Goal: Task Accomplishment & Management: Manage account settings

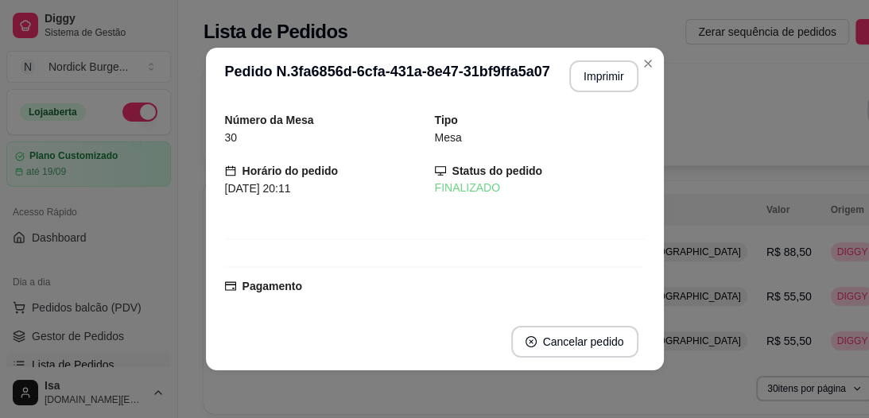
scroll to position [356, 0]
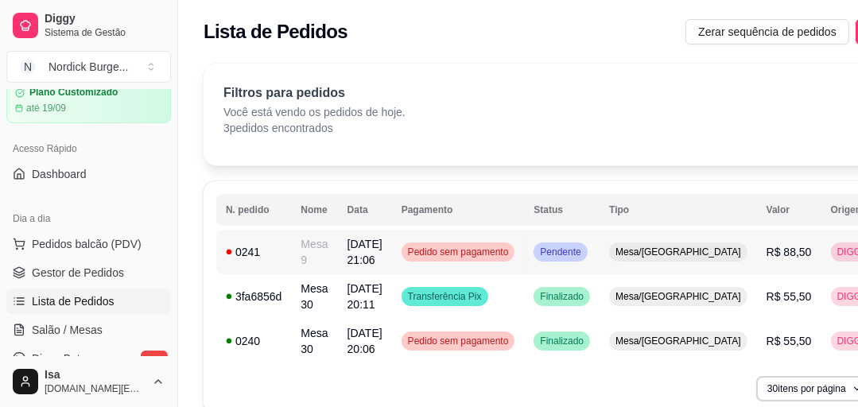
click at [283, 249] on td "0241" at bounding box center [253, 252] width 75 height 45
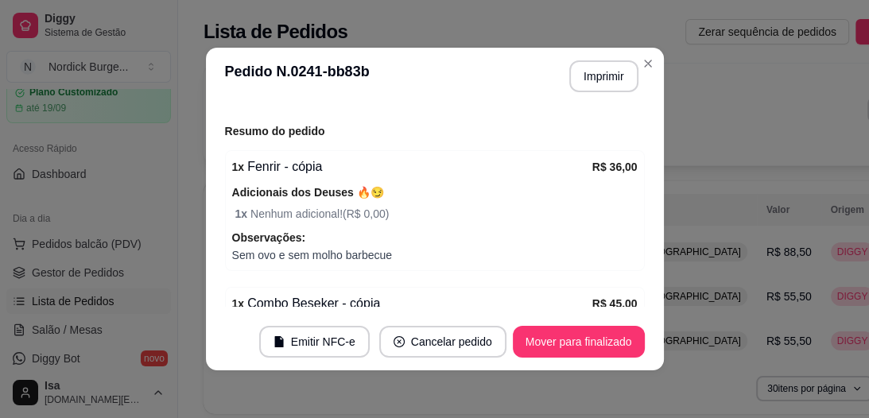
scroll to position [3, 0]
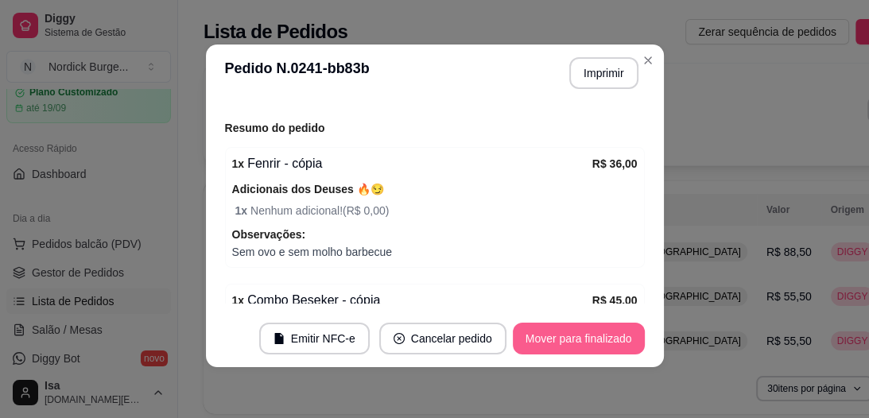
click at [613, 338] on button "Mover para finalizado" at bounding box center [579, 339] width 132 height 32
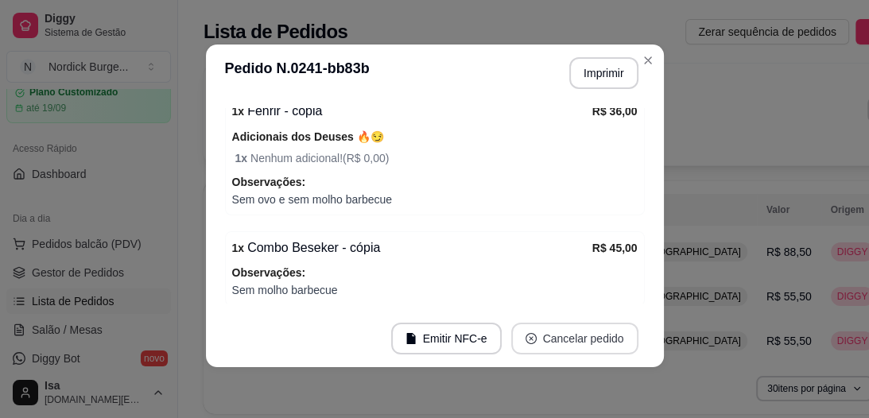
scroll to position [138, 0]
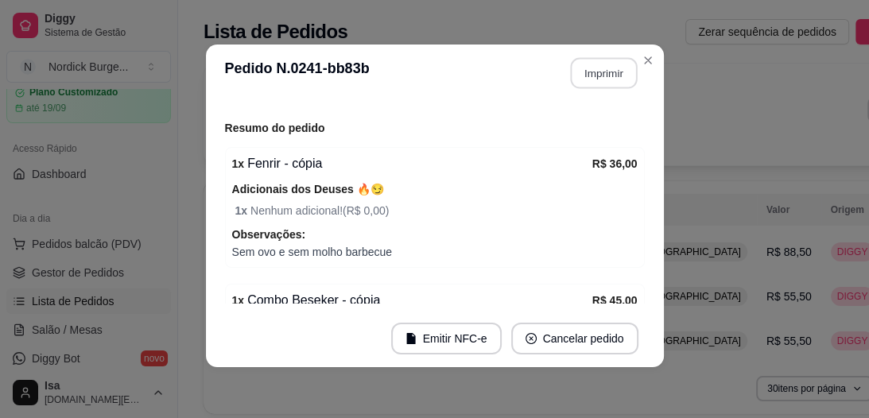
click at [601, 76] on button "Imprimir" at bounding box center [603, 73] width 67 height 31
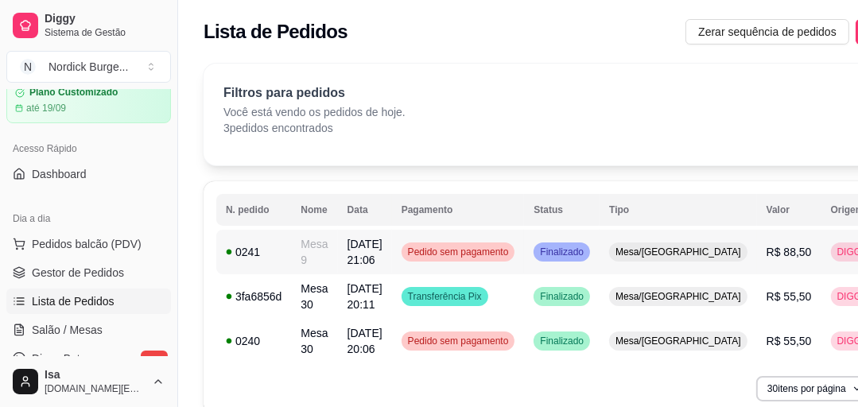
click at [261, 251] on div "0241" at bounding box center [254, 252] width 56 height 16
click at [58, 325] on span "Salão / Mesas" at bounding box center [67, 330] width 71 height 16
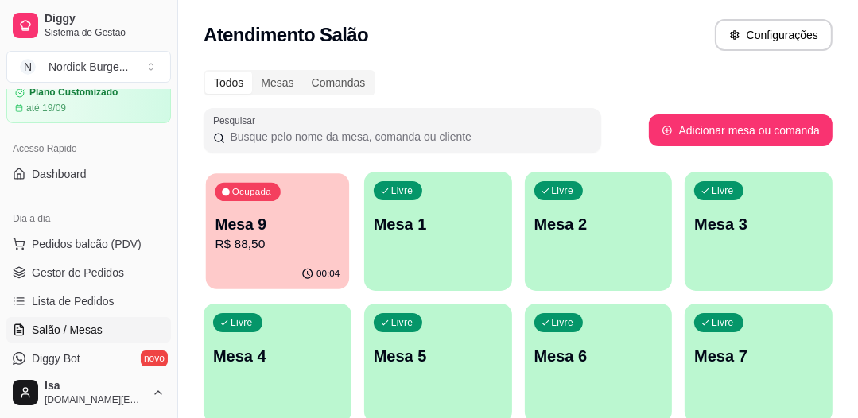
click at [286, 209] on div "Ocupada Mesa 9 R$ 88,50" at bounding box center [277, 216] width 143 height 86
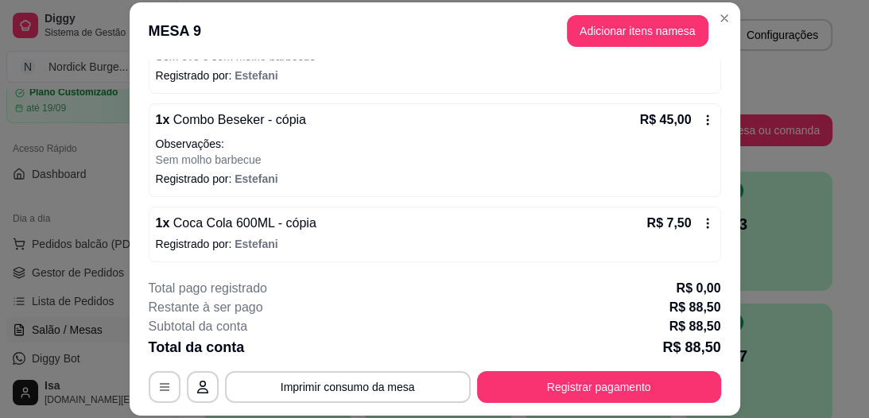
scroll to position [49, 0]
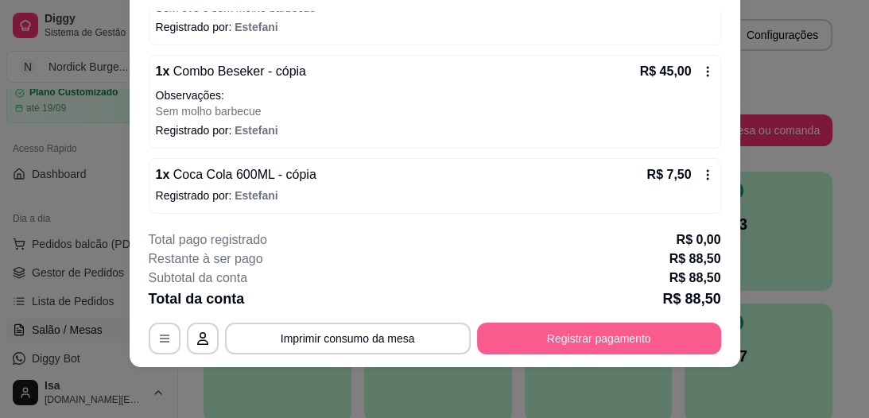
click at [502, 324] on button "Registrar pagamento" at bounding box center [599, 339] width 244 height 32
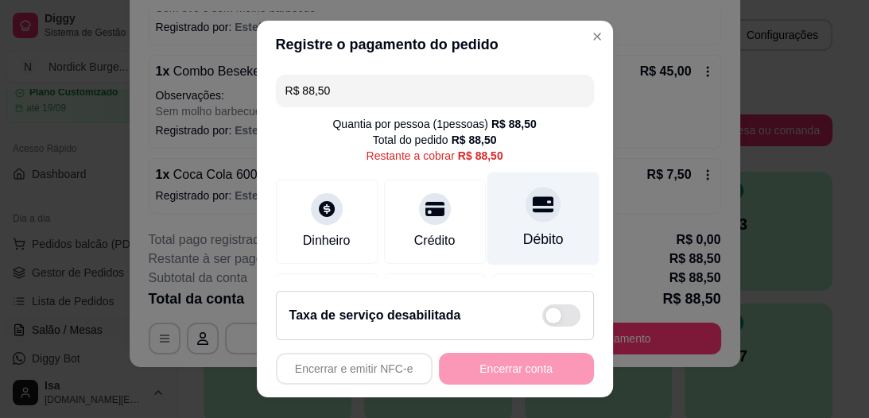
click at [526, 216] on div at bounding box center [543, 205] width 35 height 35
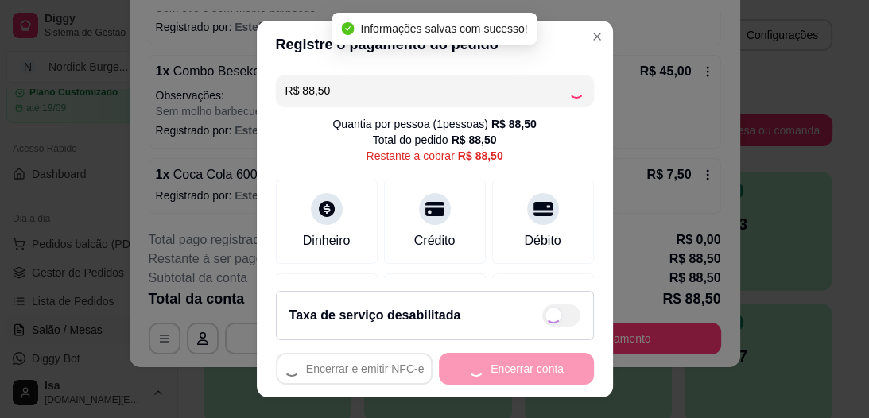
type input "R$ 0,00"
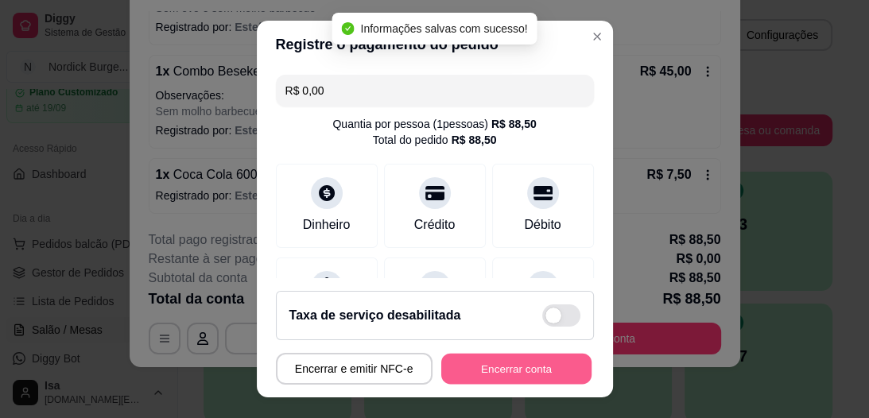
click at [517, 363] on button "Encerrar conta" at bounding box center [516, 368] width 150 height 31
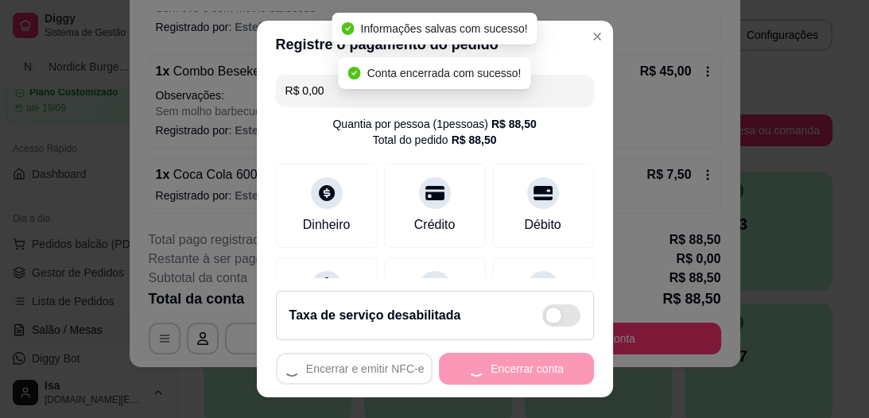
scroll to position [0, 0]
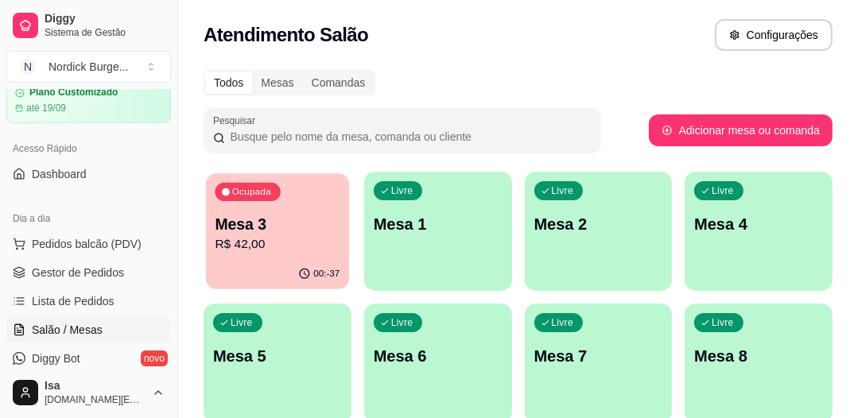
click at [290, 247] on p "R$ 42,00" at bounding box center [277, 244] width 125 height 18
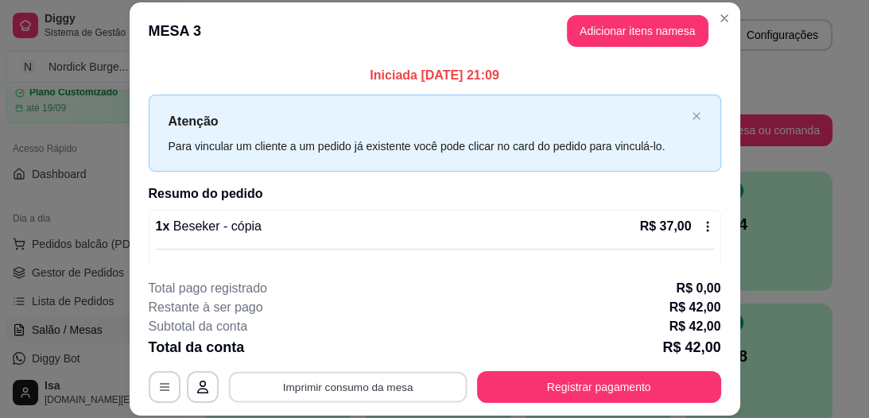
click at [388, 384] on button "Imprimir consumo da mesa" at bounding box center [347, 387] width 239 height 31
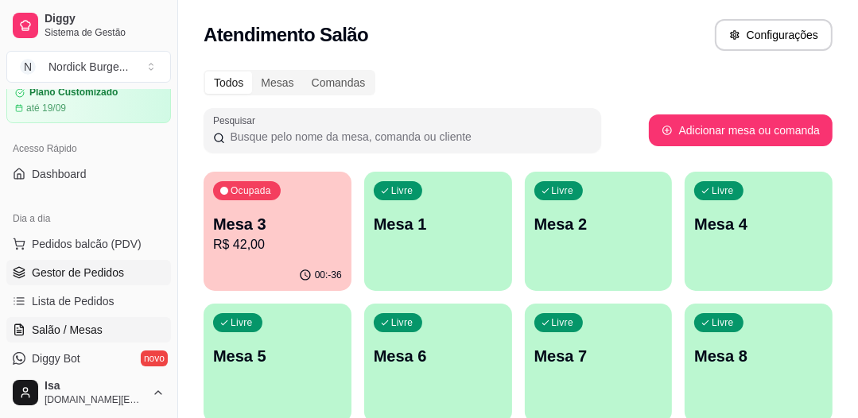
click at [73, 274] on span "Gestor de Pedidos" at bounding box center [78, 273] width 92 height 16
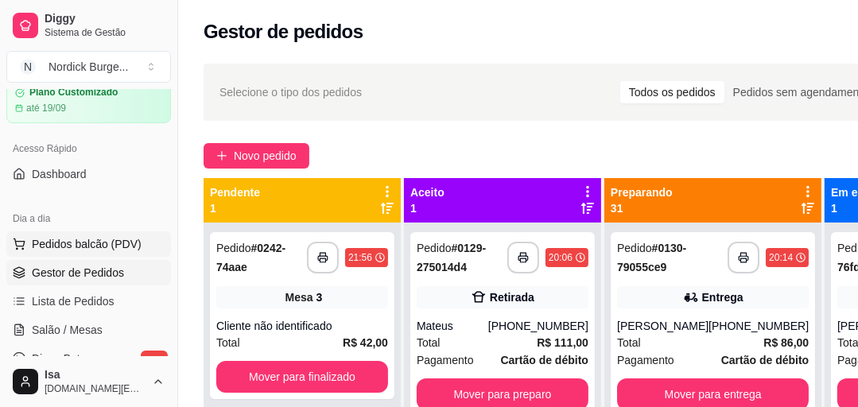
click at [91, 247] on span "Pedidos balcão (PDV)" at bounding box center [87, 244] width 110 height 16
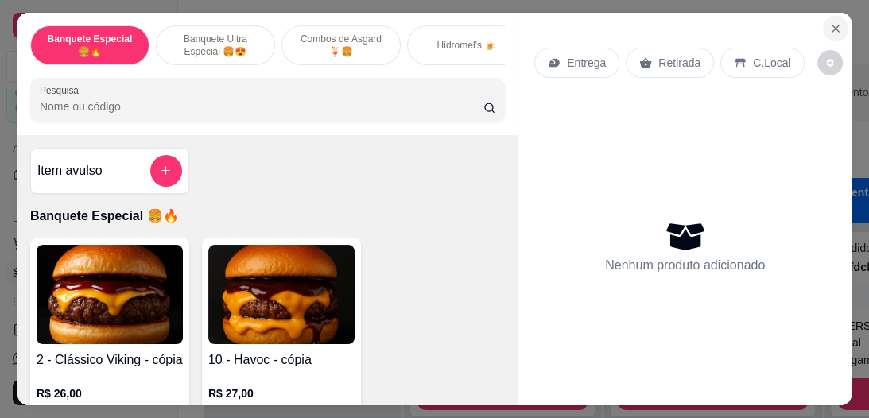
click at [830, 25] on icon "Close" at bounding box center [836, 28] width 13 height 13
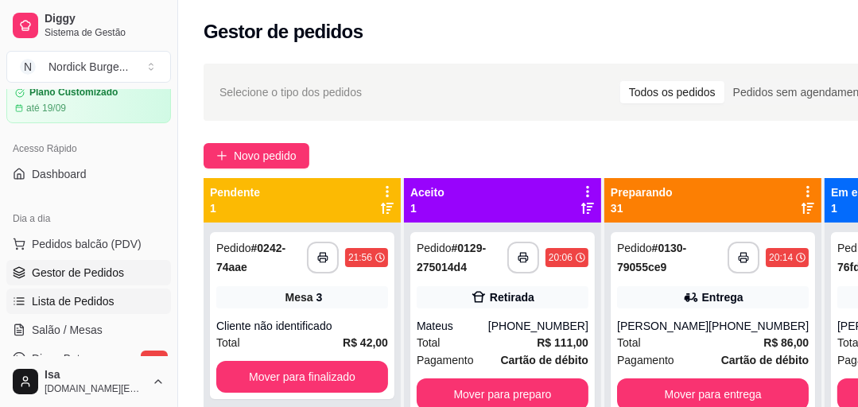
click at [66, 306] on span "Lista de Pedidos" at bounding box center [73, 301] width 83 height 16
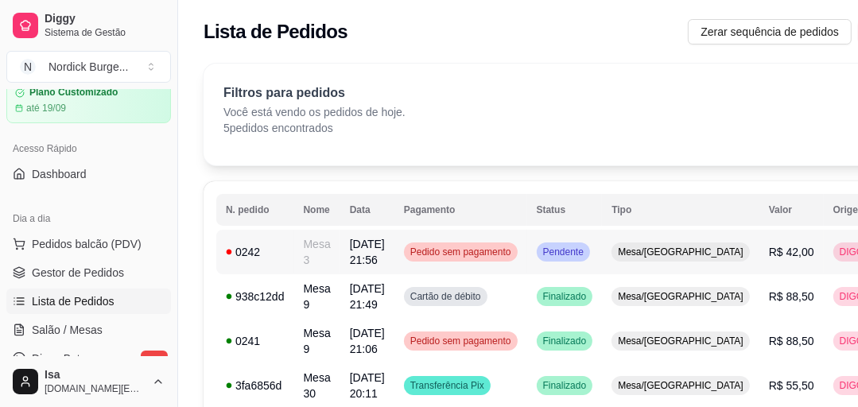
click at [321, 255] on td "Mesa 3" at bounding box center [317, 252] width 46 height 45
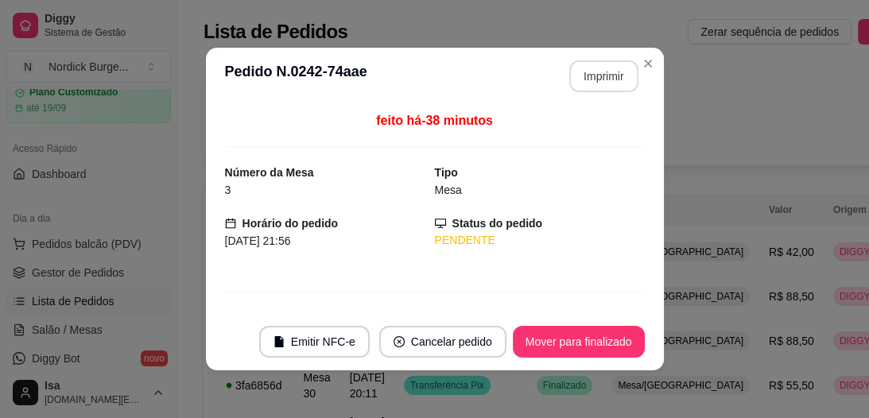
click at [604, 80] on button "Imprimir" at bounding box center [603, 76] width 69 height 32
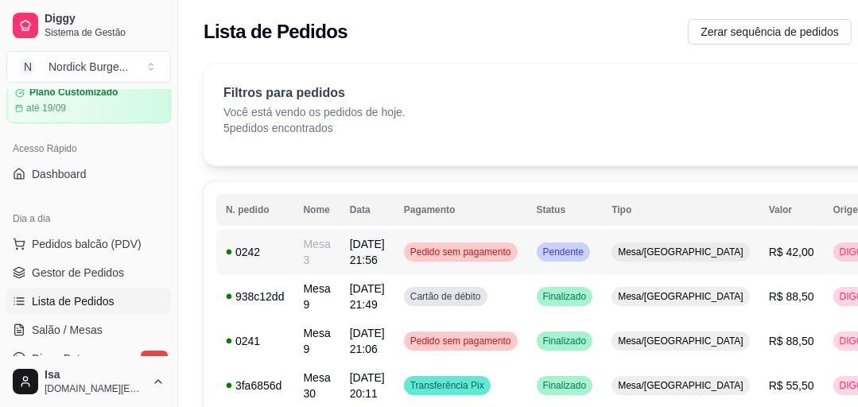
click at [329, 242] on td "Mesa 3" at bounding box center [317, 252] width 46 height 45
click at [327, 247] on td "Mesa 3" at bounding box center [317, 252] width 46 height 45
click at [18, 333] on icon at bounding box center [19, 330] width 13 height 13
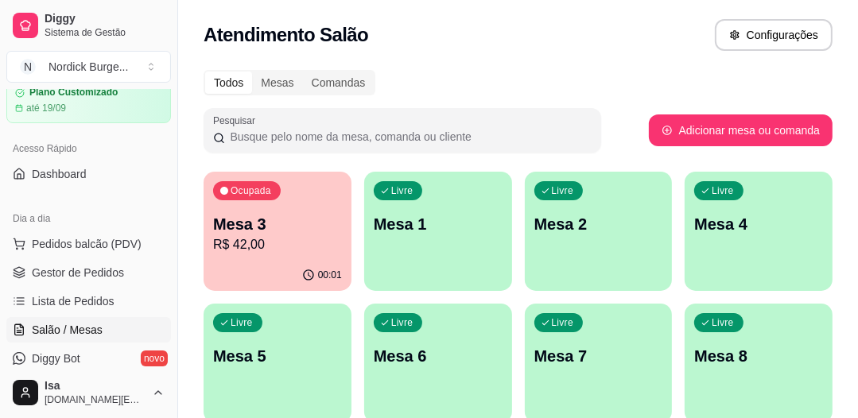
click at [290, 211] on div "Ocupada Mesa 3 R$ 42,00" at bounding box center [278, 216] width 148 height 88
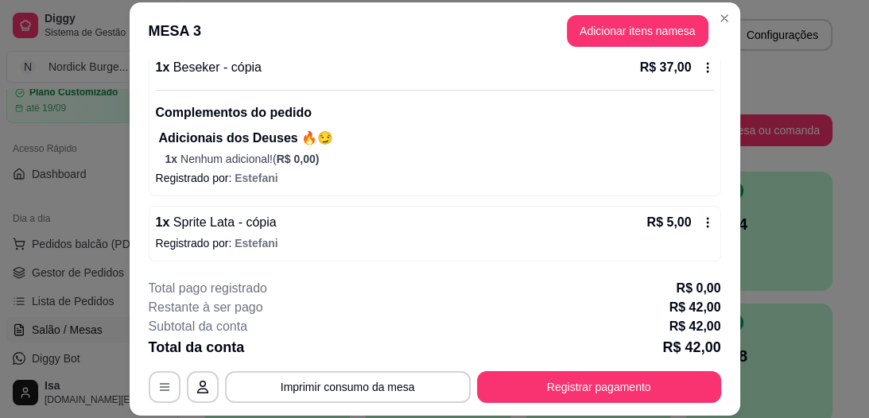
scroll to position [49, 0]
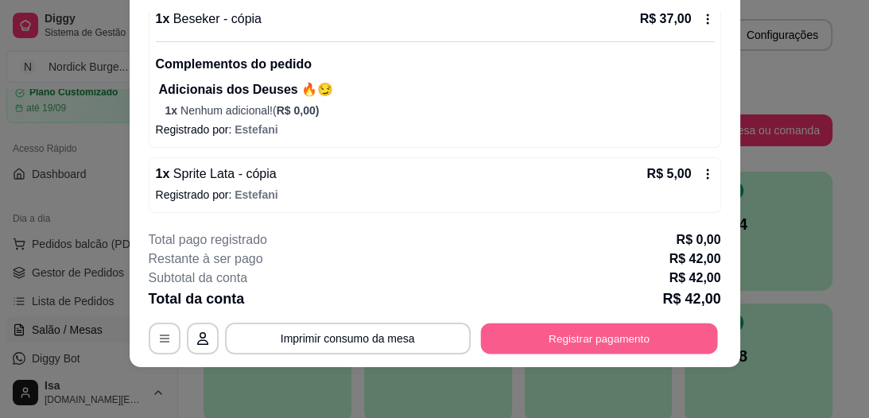
click at [559, 329] on button "Registrar pagamento" at bounding box center [598, 339] width 237 height 31
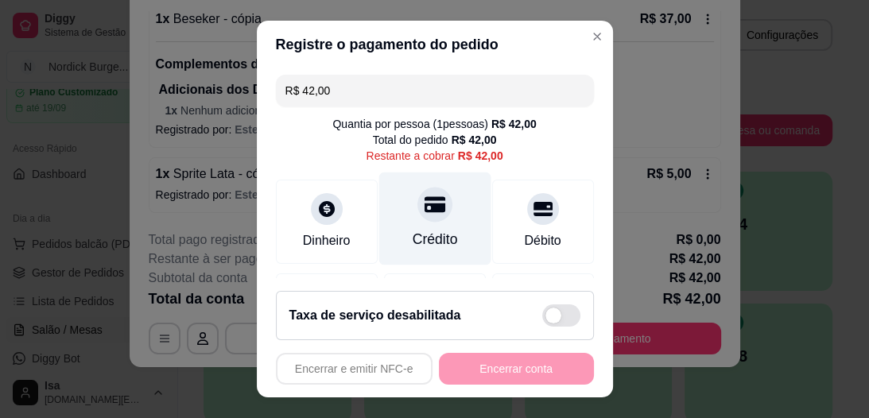
click at [425, 216] on div at bounding box center [435, 205] width 35 height 35
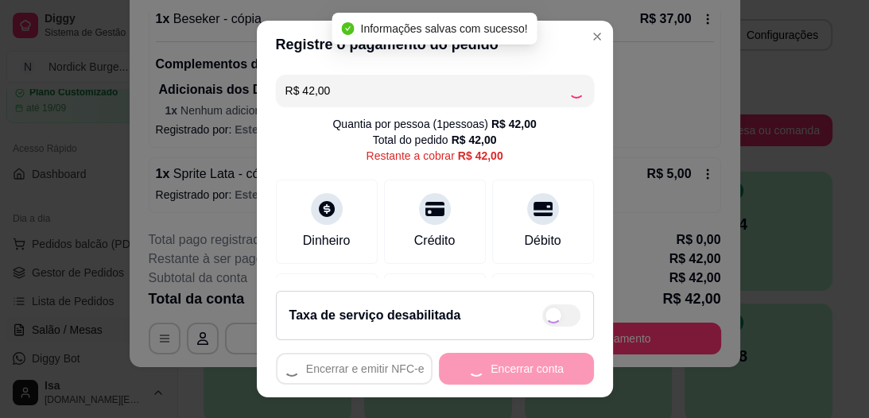
type input "R$ 0,00"
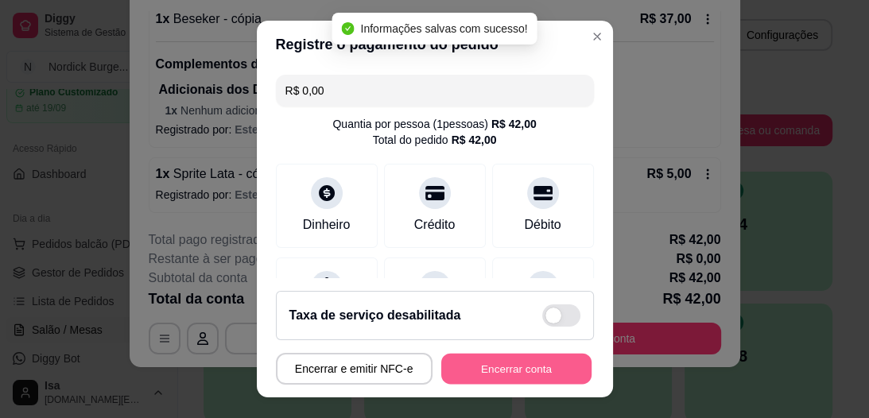
click at [526, 359] on button "Encerrar conta" at bounding box center [516, 368] width 150 height 31
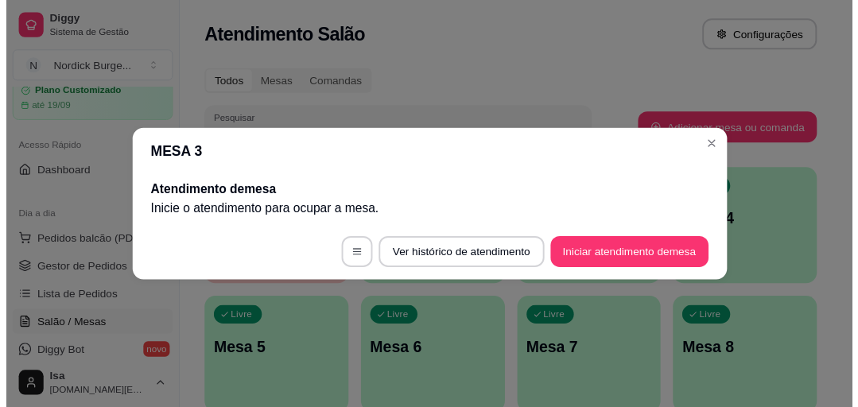
scroll to position [0, 0]
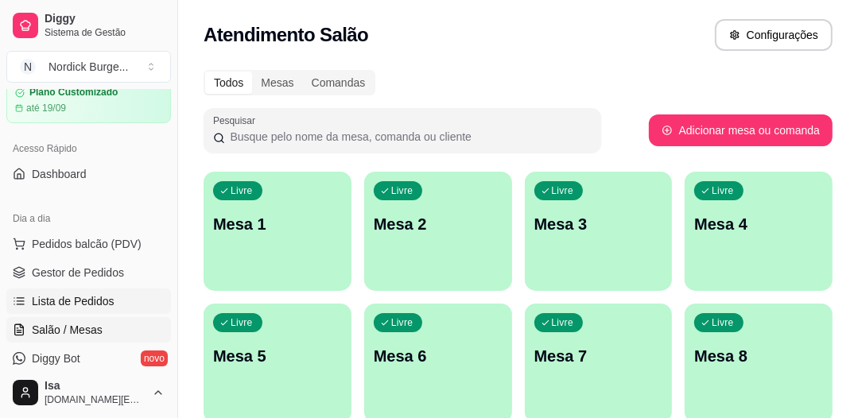
click at [41, 304] on span "Lista de Pedidos" at bounding box center [73, 301] width 83 height 16
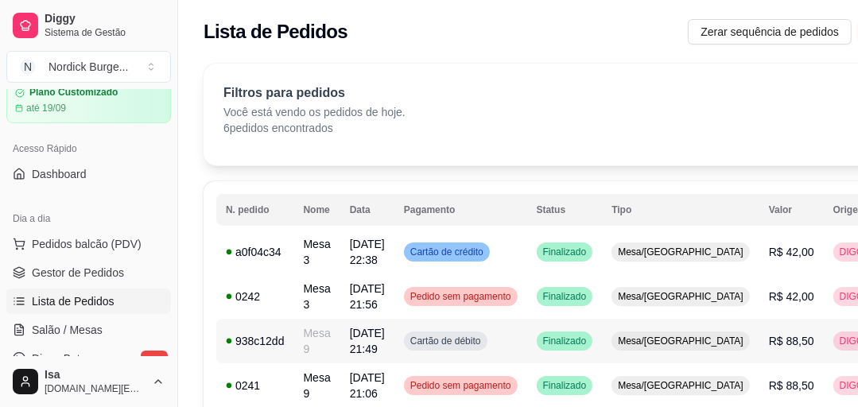
scroll to position [191, 0]
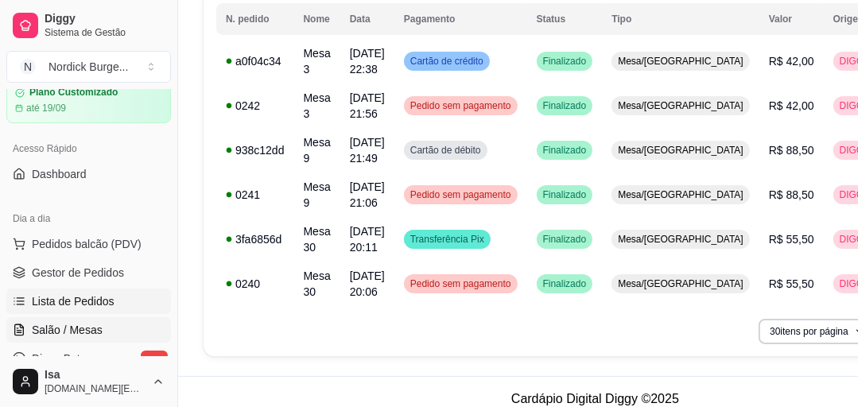
click at [61, 330] on span "Salão / Mesas" at bounding box center [67, 330] width 71 height 16
